Goal: Task Accomplishment & Management: Complete application form

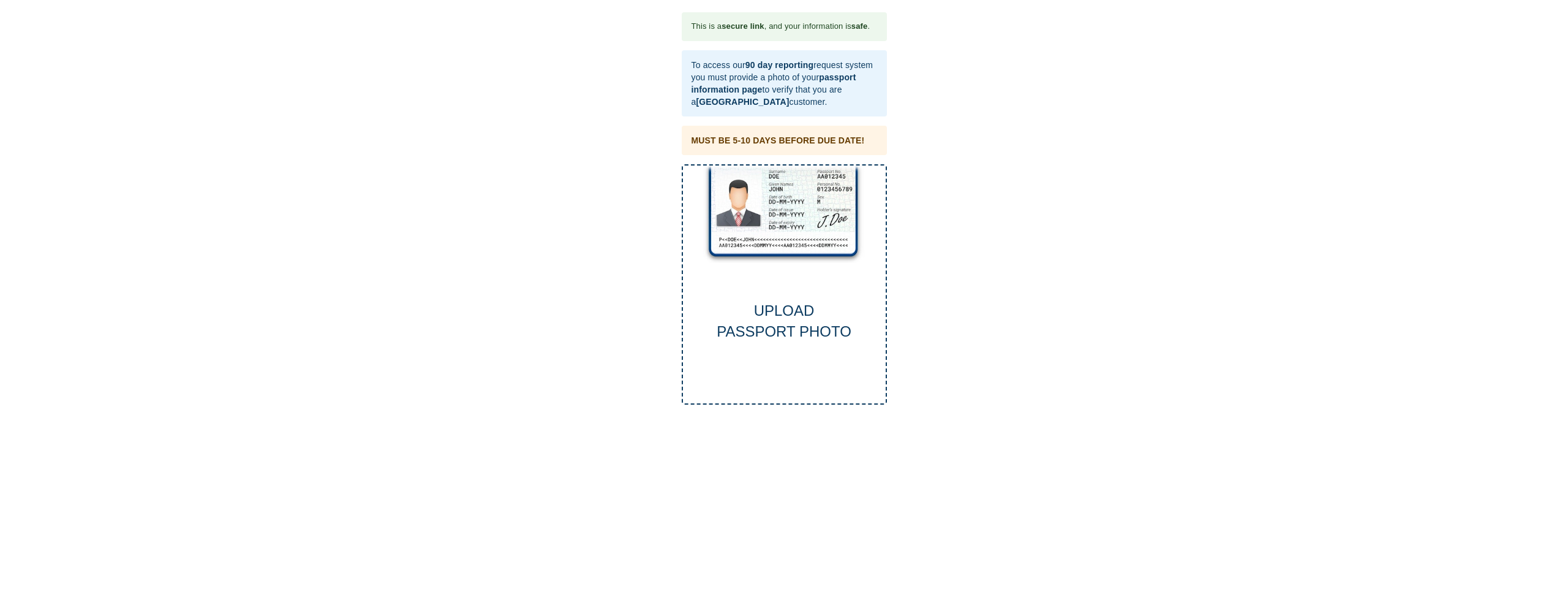
click at [805, 247] on div "UPLOAD PASSPORT PHOTO" at bounding box center [784, 285] width 205 height 241
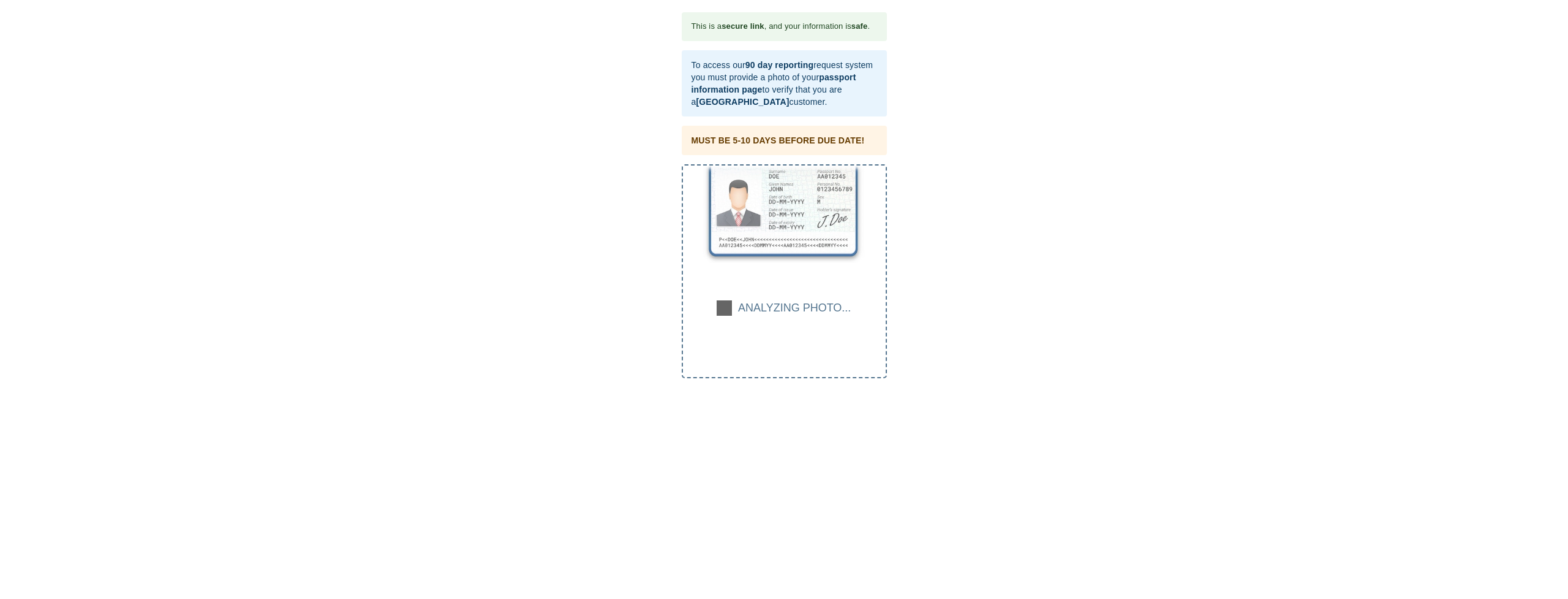
click at [812, 304] on div "ANALYZING PHOTO..." at bounding box center [794, 308] width 113 height 16
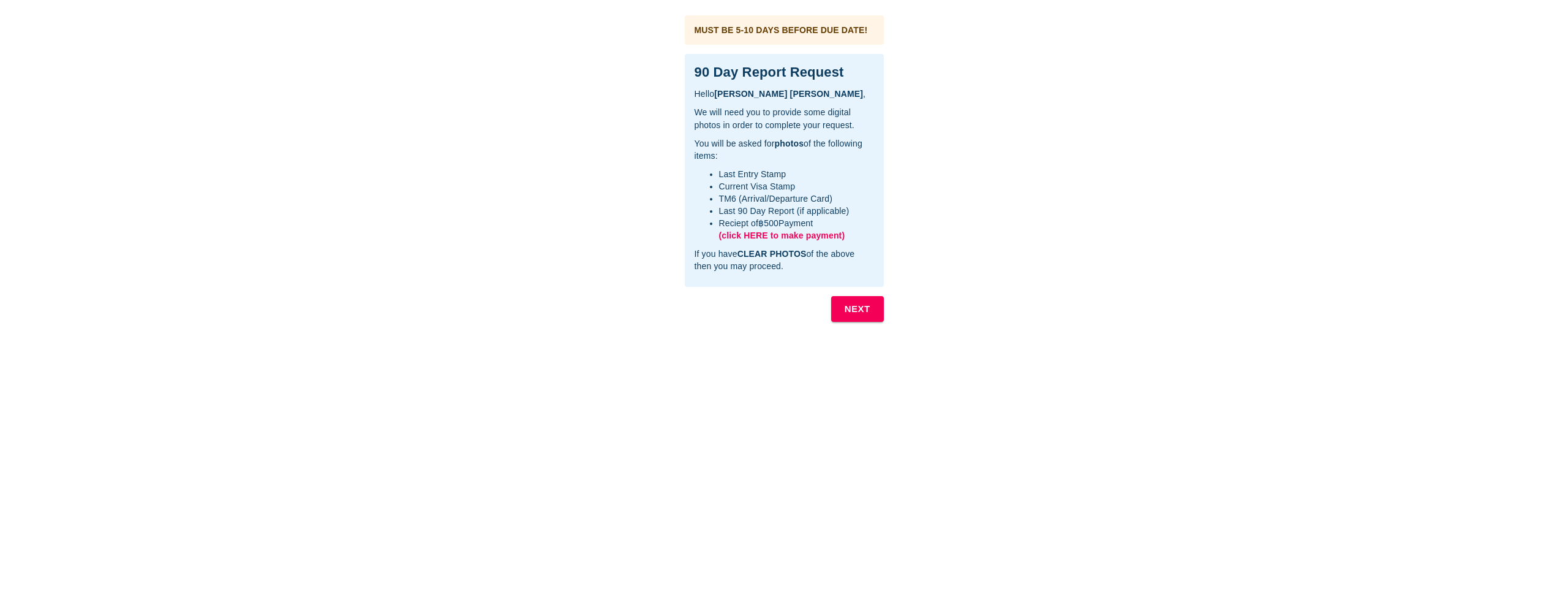
click at [855, 311] on b "NEXT" at bounding box center [857, 309] width 26 height 16
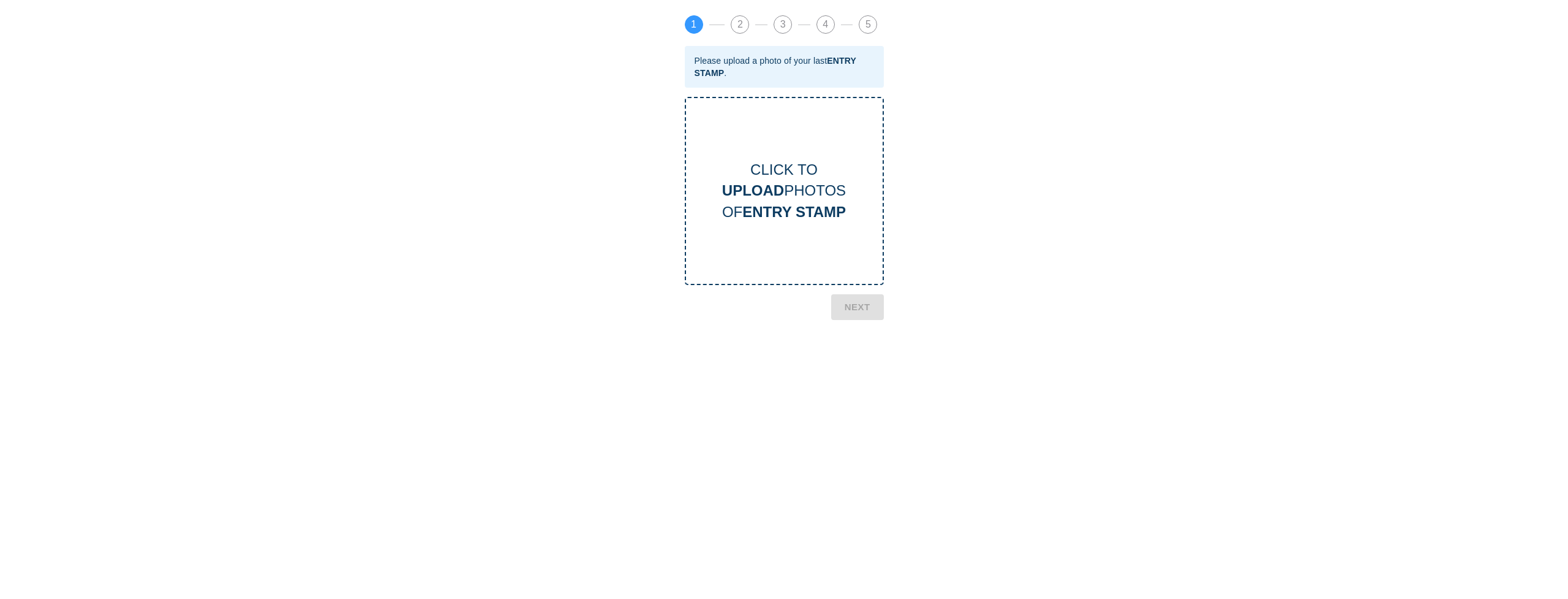
click at [690, 25] on span "1" at bounding box center [694, 24] width 17 height 17
click at [741, 29] on span "2" at bounding box center [739, 24] width 17 height 17
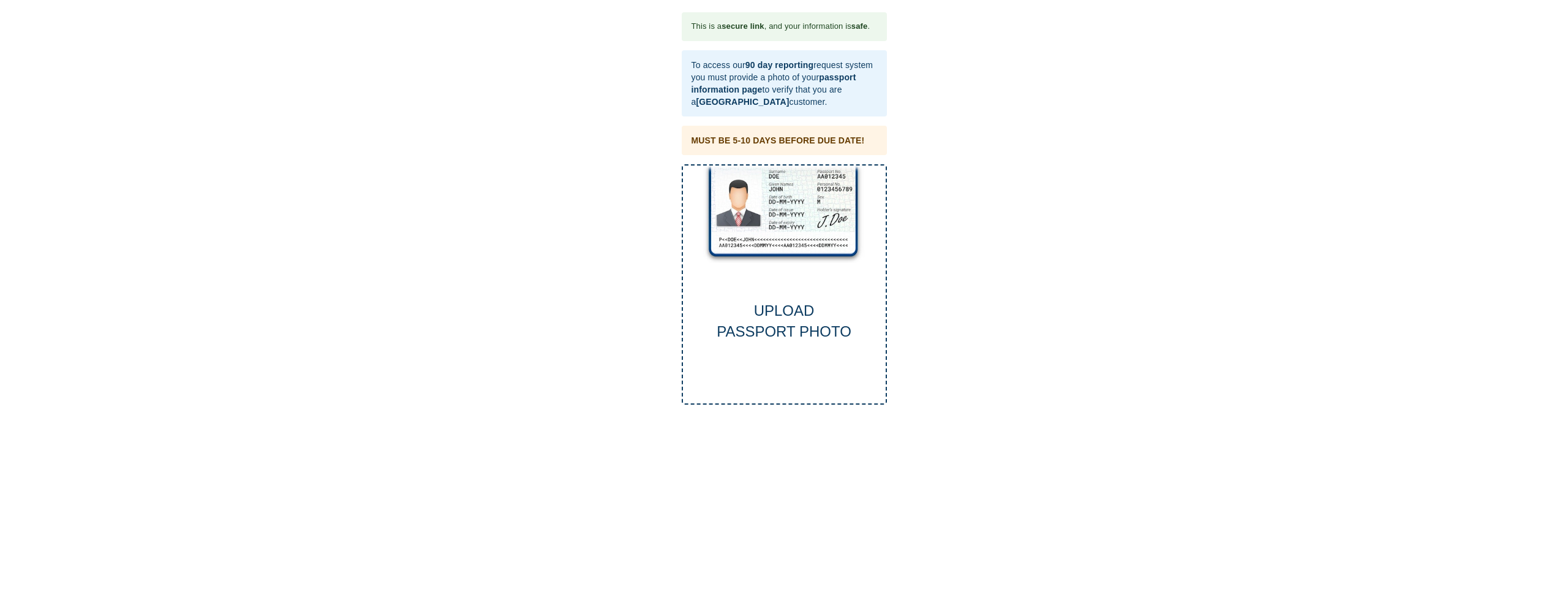
click at [823, 289] on div "UPLOAD PASSPORT PHOTO" at bounding box center [784, 285] width 205 height 241
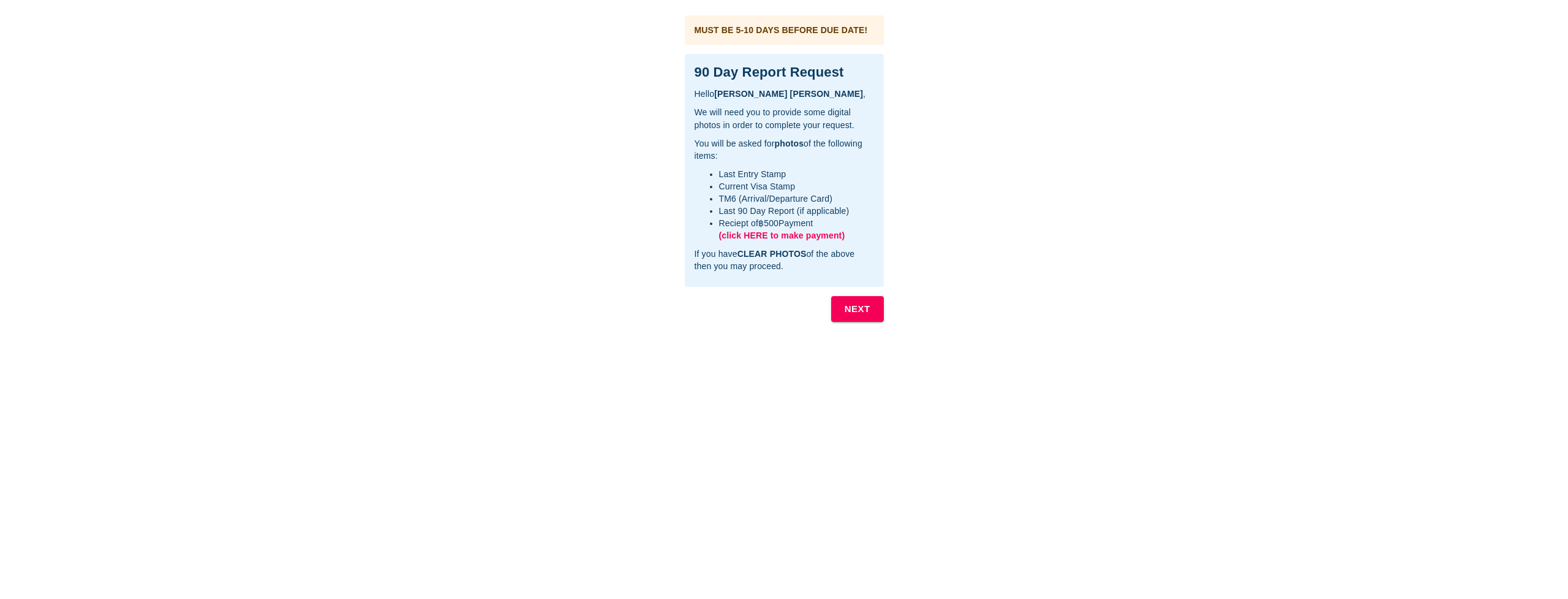
click at [817, 235] on span "(click HERE to make payment)" at bounding box center [782, 235] width 126 height 10
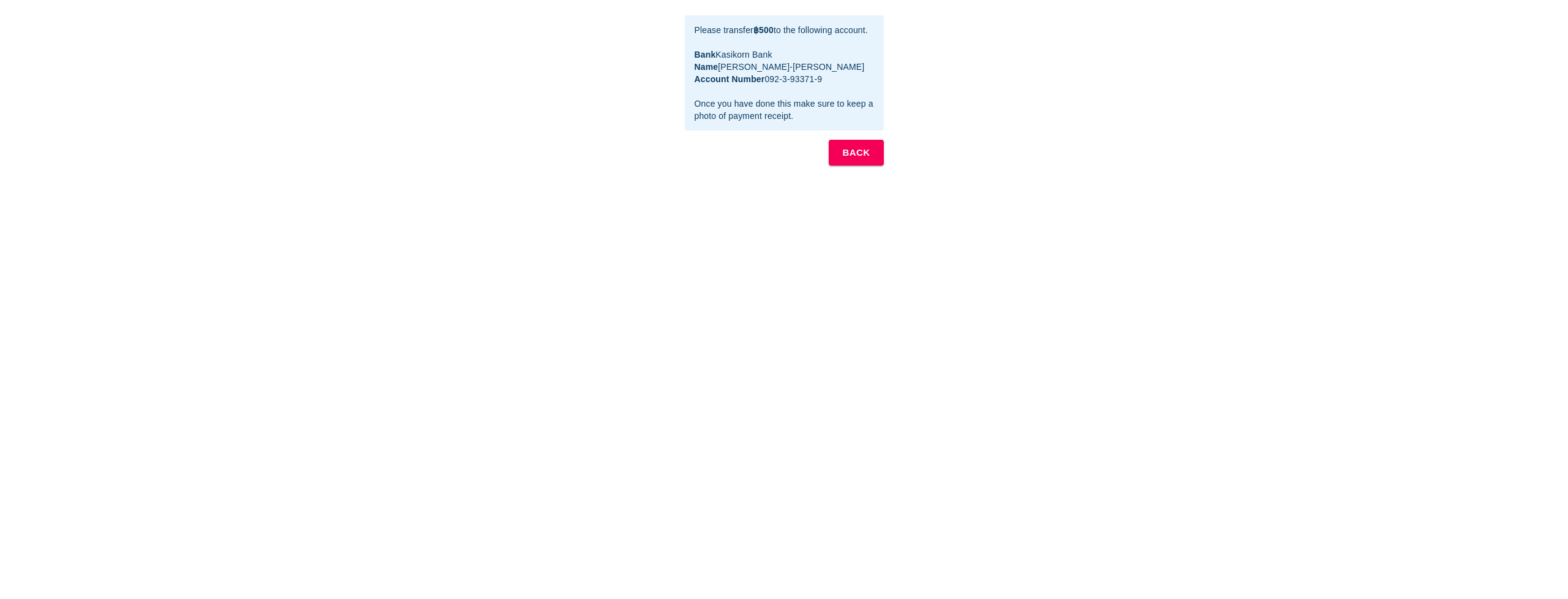
click at [841, 157] on button "BACK" at bounding box center [856, 153] width 54 height 26
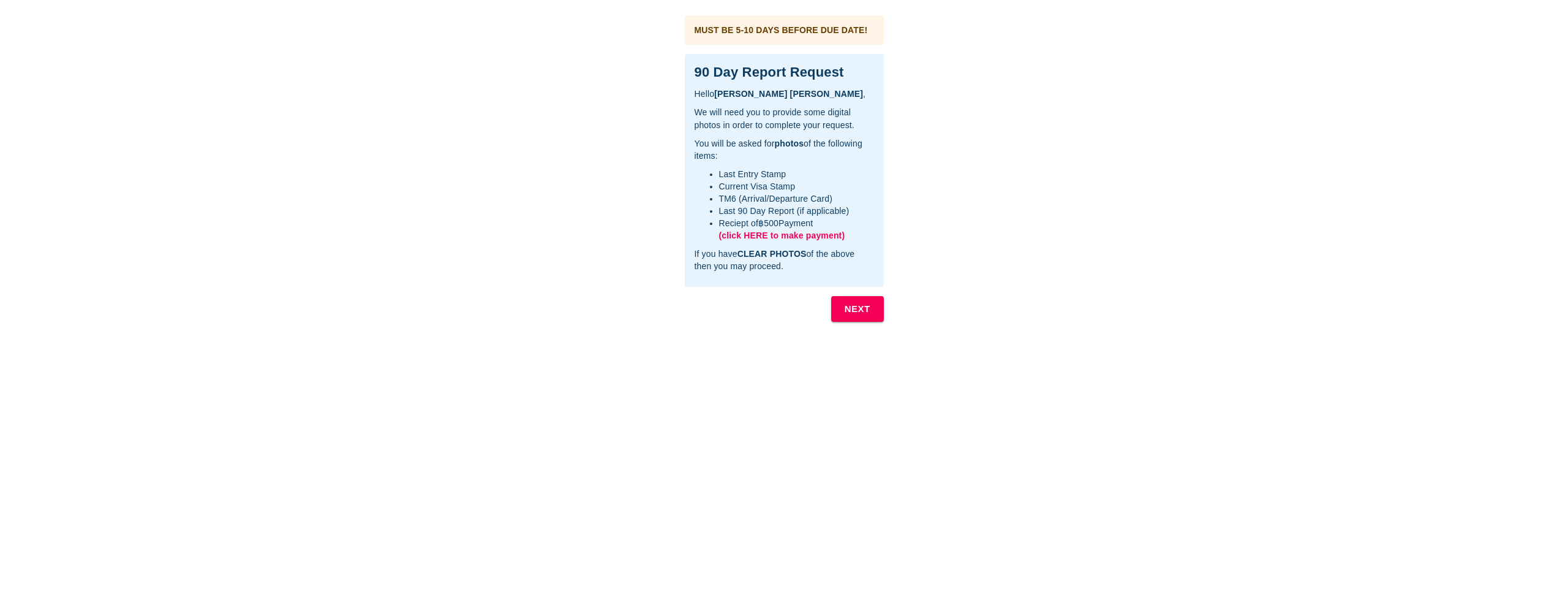
click at [851, 307] on b "NEXT" at bounding box center [857, 309] width 26 height 16
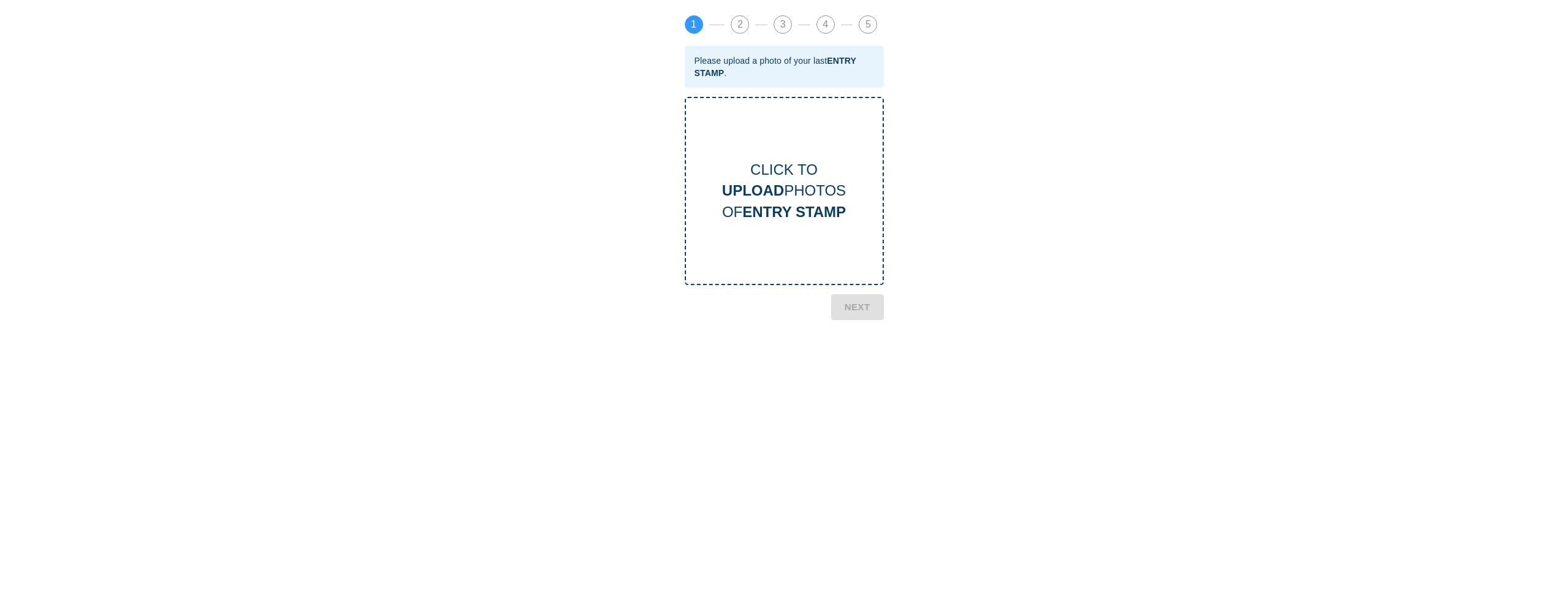
click at [814, 214] on b "ENTRY STAMP" at bounding box center [794, 211] width 103 height 16
click at [869, 415] on b "NEXT" at bounding box center [857, 407] width 26 height 16
click at [804, 179] on div "CLICK TO UPLOAD PHOTOS OF CURRENT VISA" at bounding box center [784, 190] width 196 height 63
click at [868, 411] on b "NEXT" at bounding box center [857, 407] width 26 height 16
click at [778, 202] on div "CLICK TO UPLOAD PHOTOS OF TM6 CARD" at bounding box center [784, 190] width 196 height 63
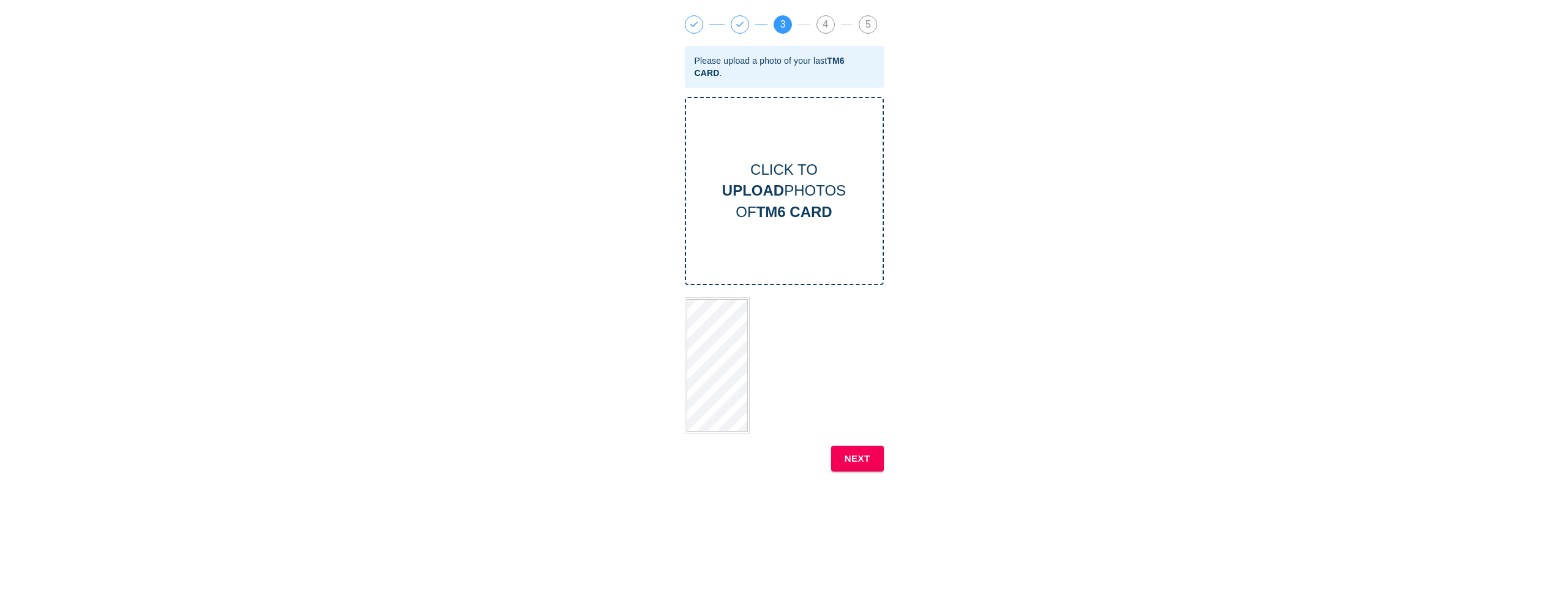
click at [849, 453] on b "NEXT" at bounding box center [857, 458] width 26 height 16
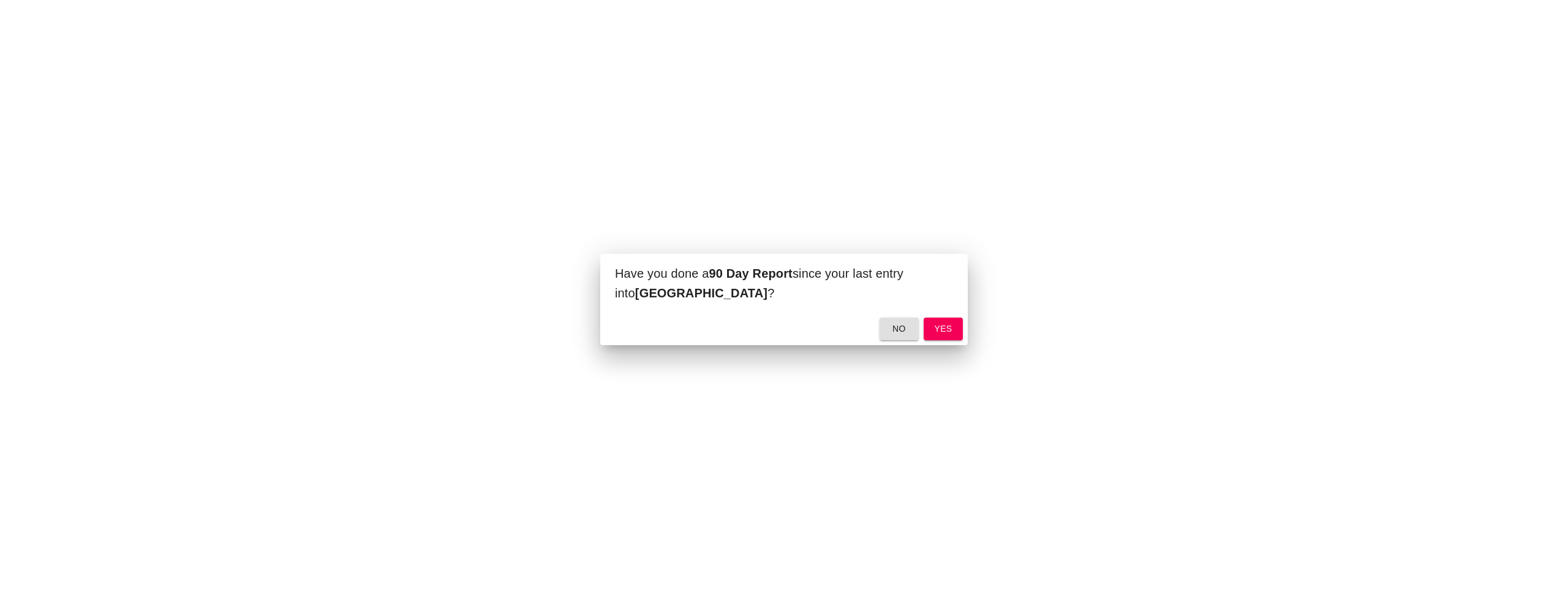
click at [953, 326] on button "yes" at bounding box center [943, 328] width 39 height 22
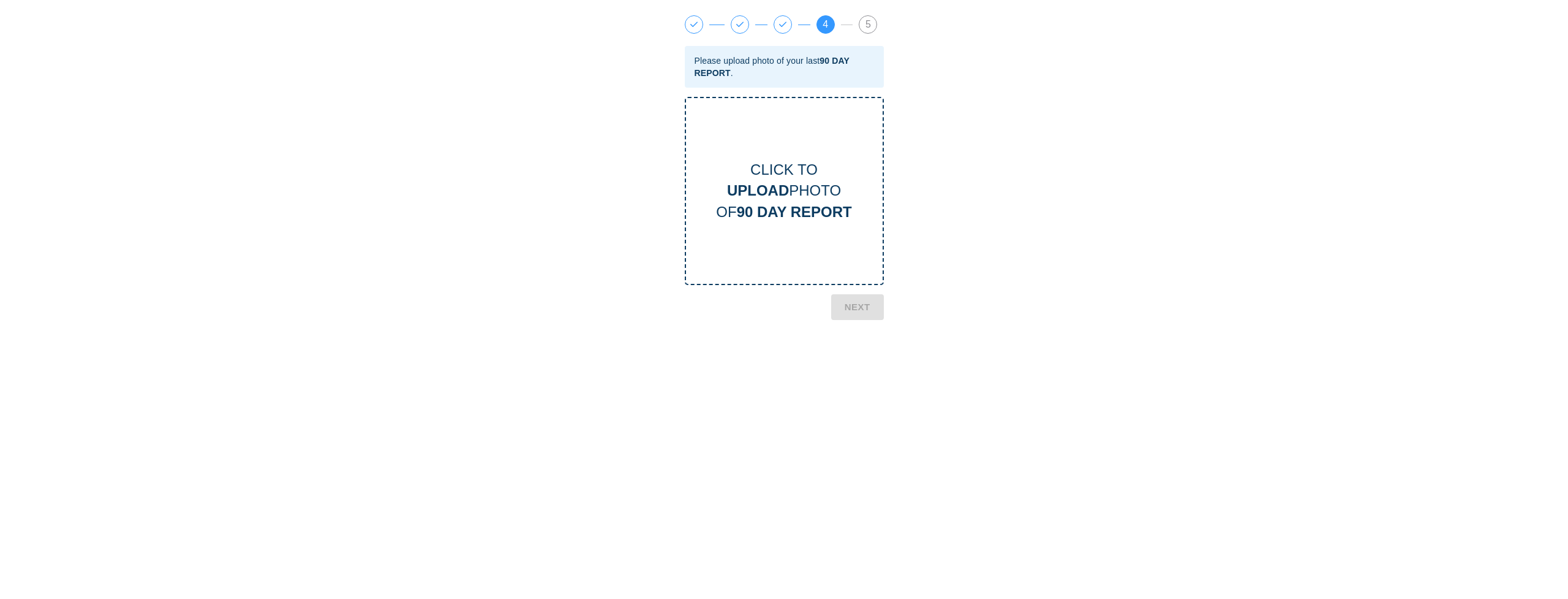
click at [823, 177] on div "CLICK TO UPLOAD PHOTO OF 90 DAY REPORT" at bounding box center [784, 190] width 196 height 63
click at [868, 358] on b "NEXT" at bounding box center [857, 359] width 26 height 16
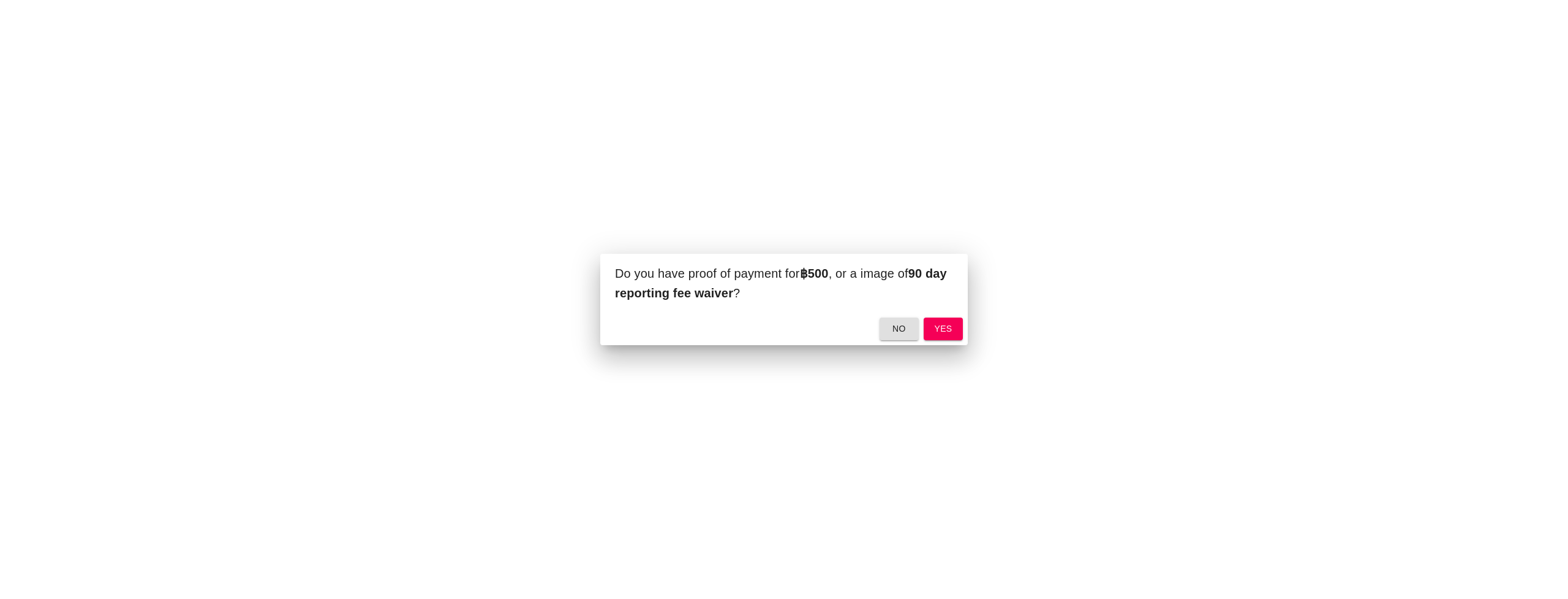
click at [939, 329] on span "yes" at bounding box center [943, 328] width 20 height 16
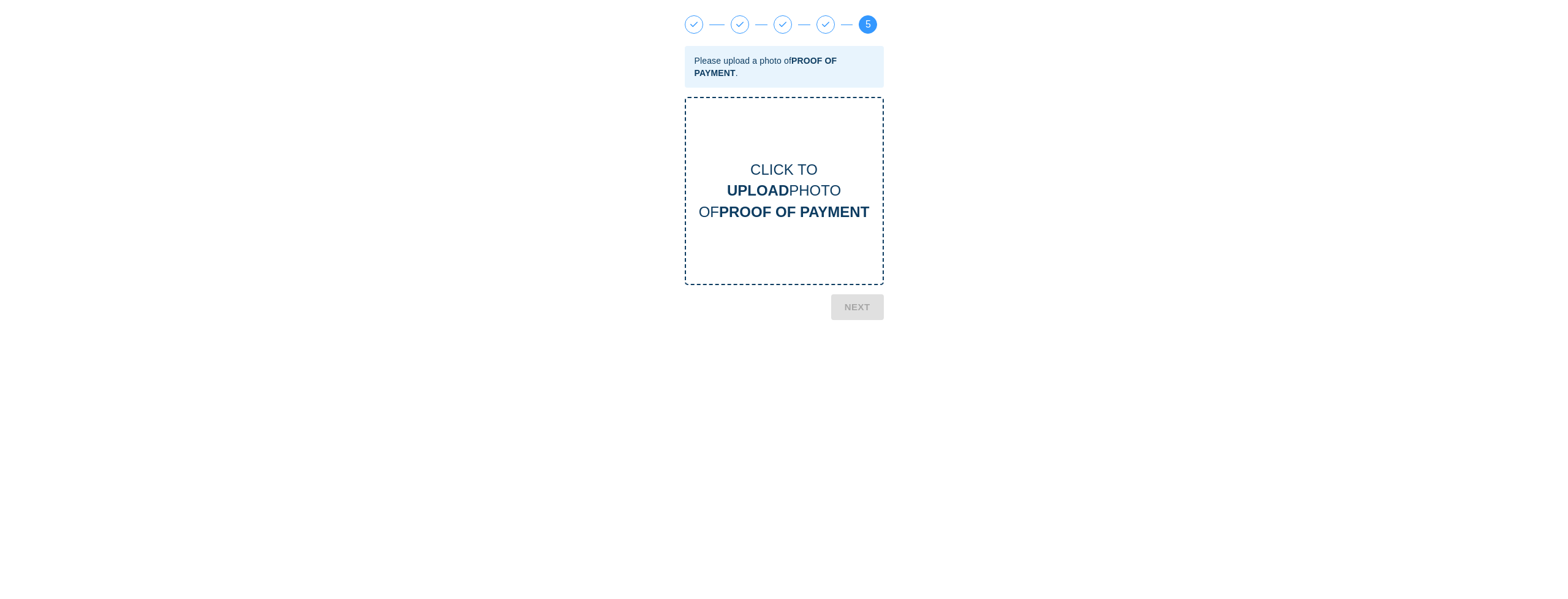
click at [804, 188] on div "CLICK TO UPLOAD PHOTO OF PROOF OF PAYMENT" at bounding box center [784, 190] width 196 height 63
click at [871, 392] on button "NEXT" at bounding box center [857, 392] width 53 height 26
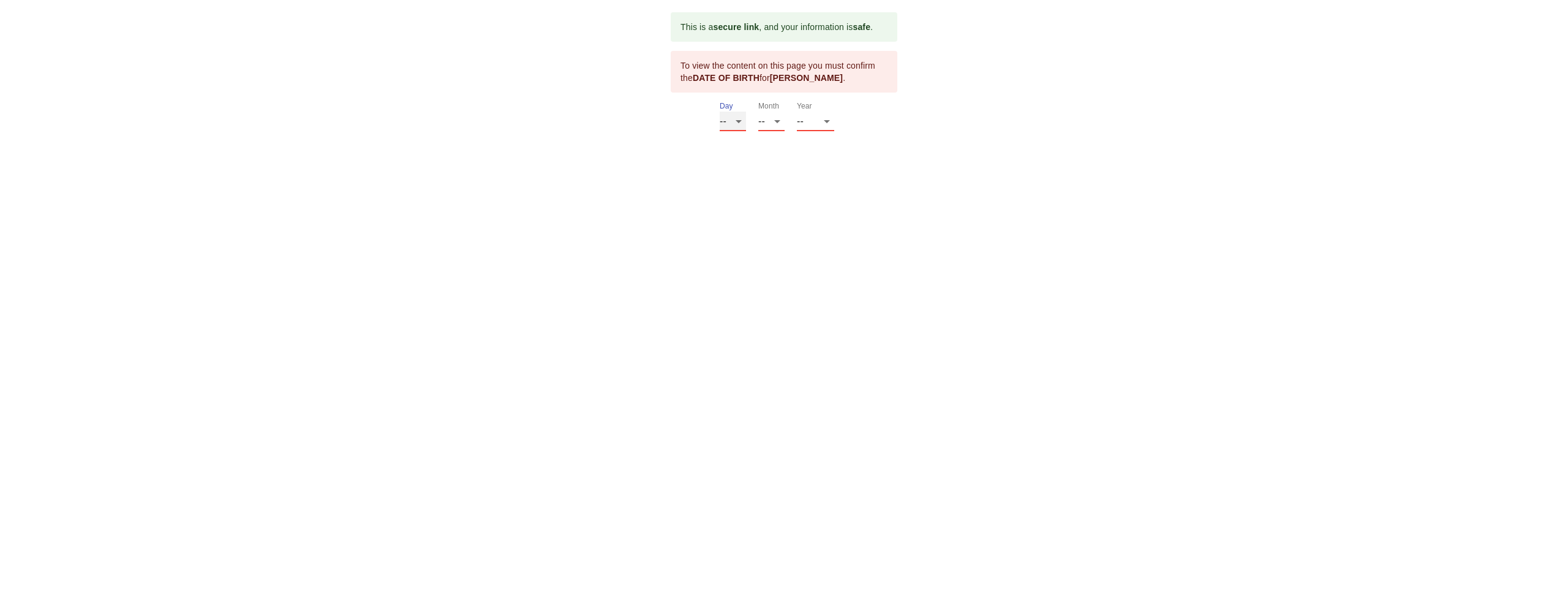
select select "20"
select select "06"
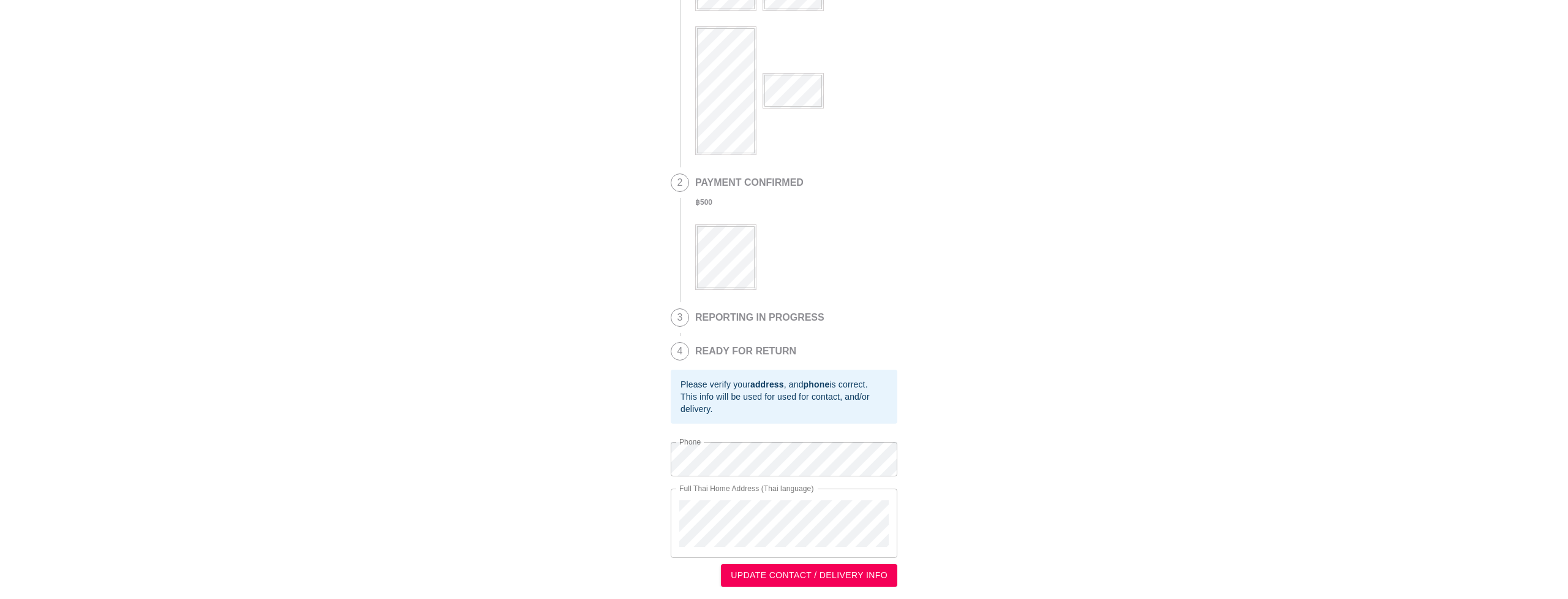
scroll to position [151, 0]
